Goal: Transaction & Acquisition: Subscribe to service/newsletter

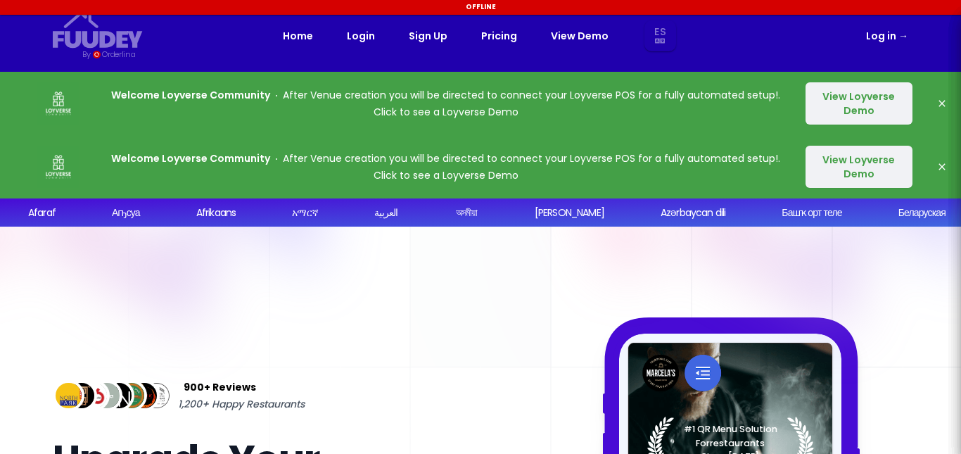
select select "es"
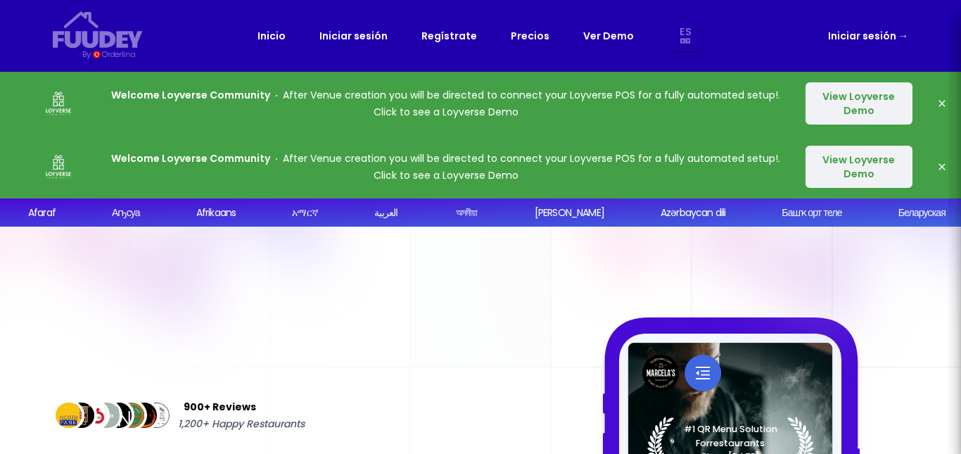
select select "es"
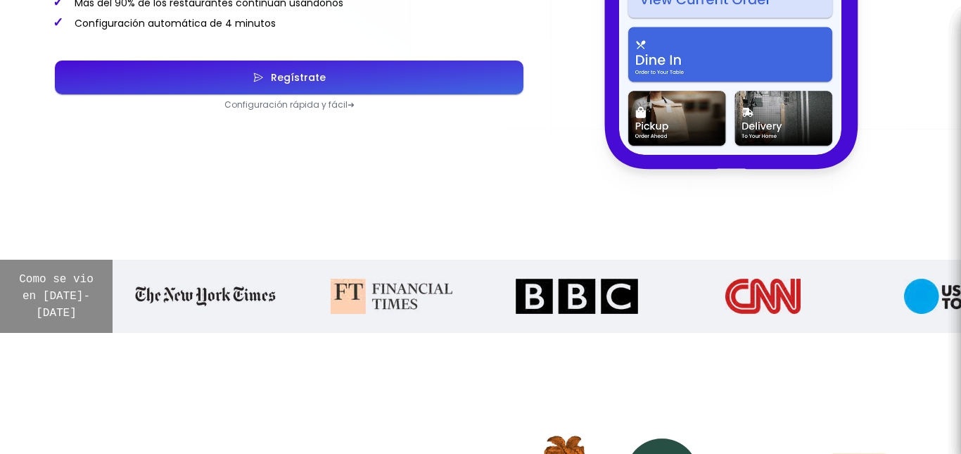
scroll to position [520, 0]
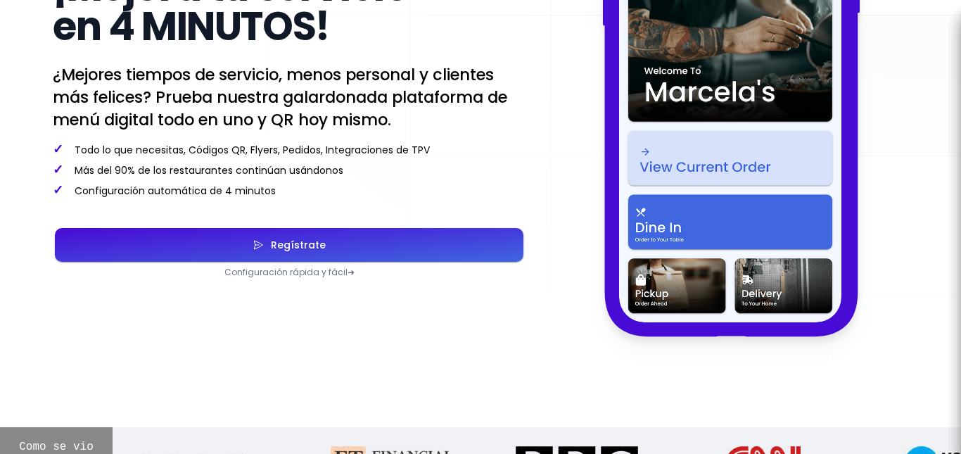
select select "es"
click at [270, 240] on div "Regístrate" at bounding box center [295, 245] width 62 height 10
select select "es"
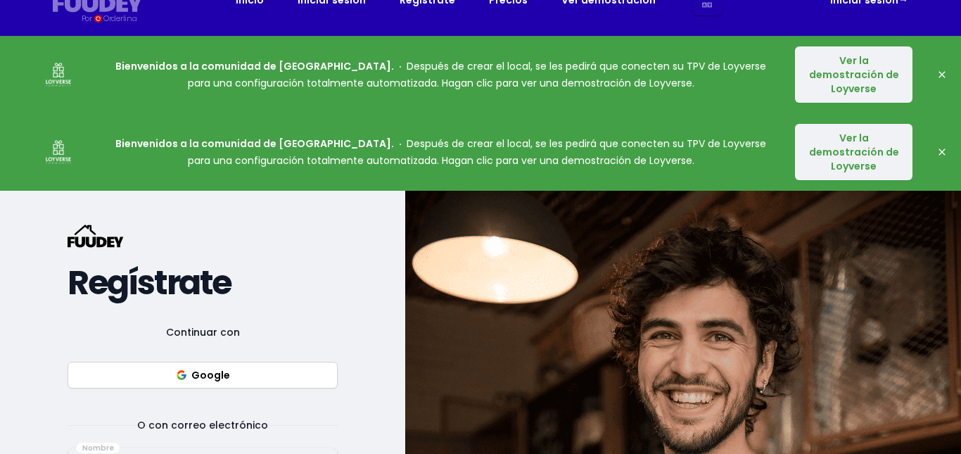
scroll to position [70, 0]
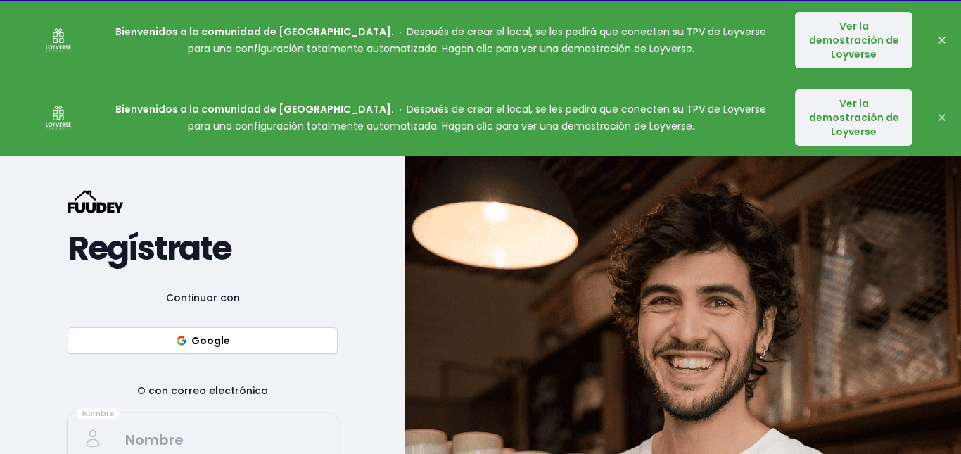
click at [198, 334] on font "Google" at bounding box center [210, 340] width 39 height 14
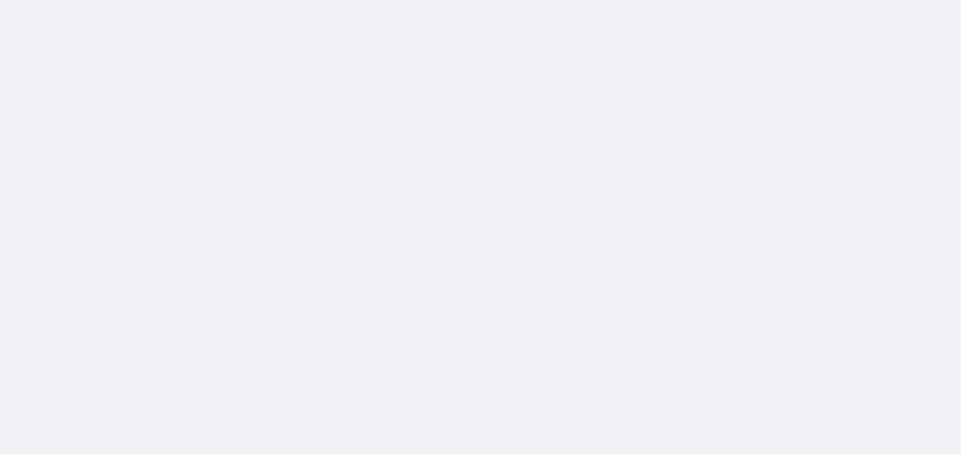
scroll to position [0, 0]
